Goal: Find specific page/section: Find specific page/section

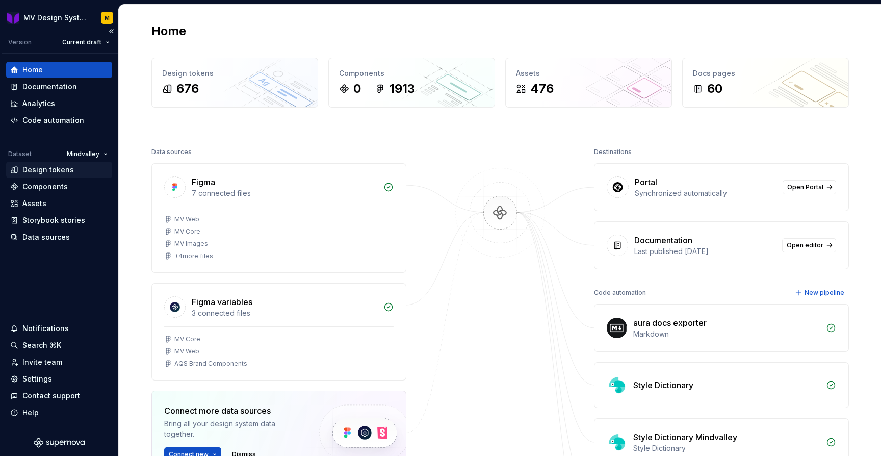
click at [37, 172] on div "Design tokens" at bounding box center [47, 170] width 51 height 10
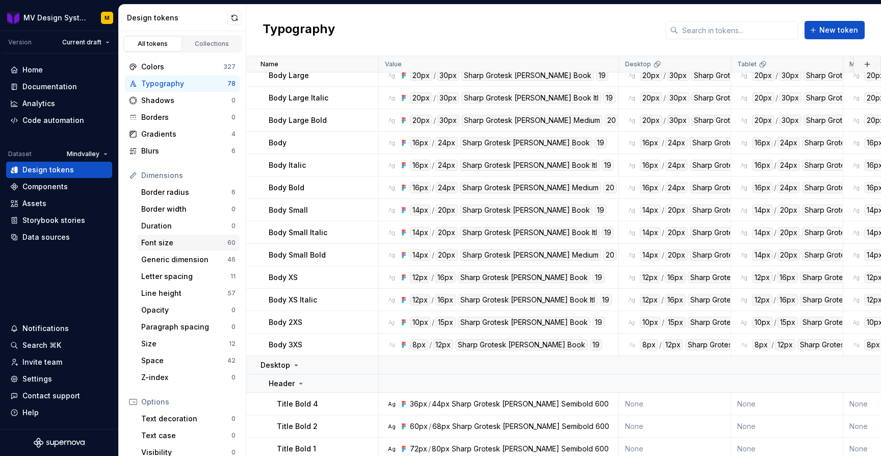
scroll to position [1447, 0]
